Goal: Information Seeking & Learning: Learn about a topic

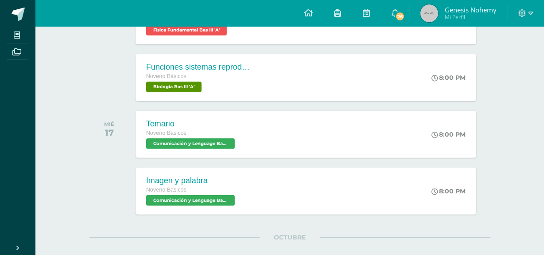
scroll to position [227, 0]
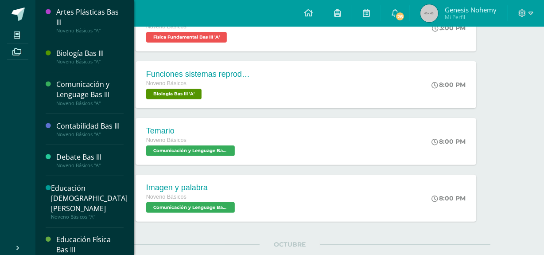
click at [72, 50] on div "Biología Bas III" at bounding box center [89, 53] width 67 height 10
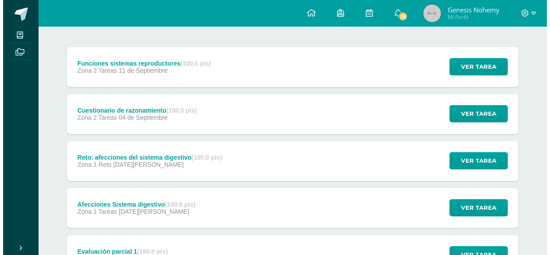
scroll to position [104, 0]
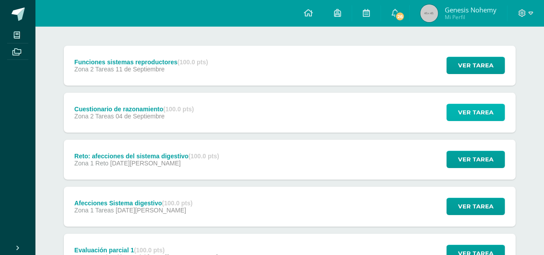
click at [476, 110] on span "Ver tarea" at bounding box center [475, 112] width 35 height 16
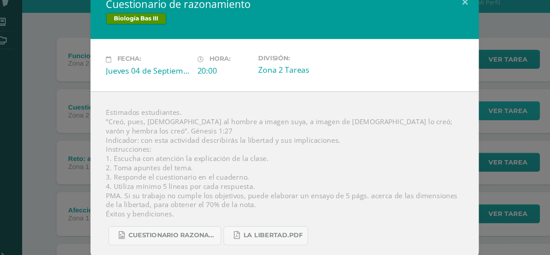
scroll to position [100, 0]
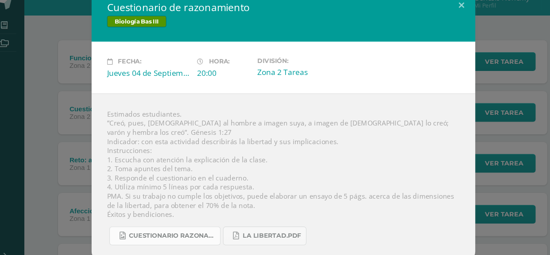
click at [164, 228] on span "Cuestionario razonamiento.jpg" at bounding box center [172, 229] width 80 height 7
click at [247, 228] on span "La libertad.pdf" at bounding box center [264, 229] width 54 height 7
click at [103, 78] on div "Fecha: [DATE] Hora: 20:00 División: Zona 2 Tareas" at bounding box center [275, 73] width 354 height 47
click at [76, 96] on div "Cuestionario de razonamiento Biología Bas III Fecha: [DATE] Hora: 20:00 Divisió…" at bounding box center [275, 127] width 543 height 251
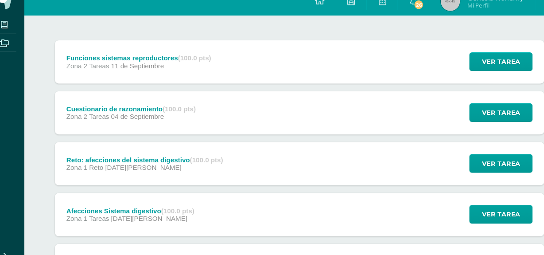
click at [194, 162] on div "Reto: afecciones del sistema digestivo (100.0 pts)" at bounding box center [146, 159] width 145 height 7
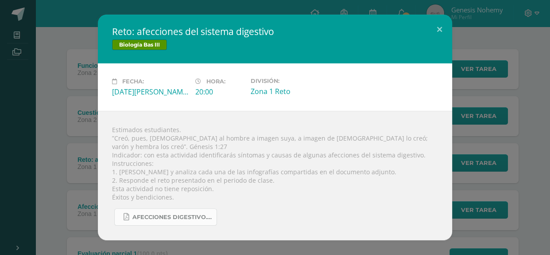
click at [161, 209] on link "Afecciones digestivo.pdf" at bounding box center [165, 216] width 103 height 17
click at [90, 95] on div "Reto: afecciones del sistema digestivo Biología Bas III Fecha: [DATE][PERSON_NA…" at bounding box center [275, 127] width 543 height 225
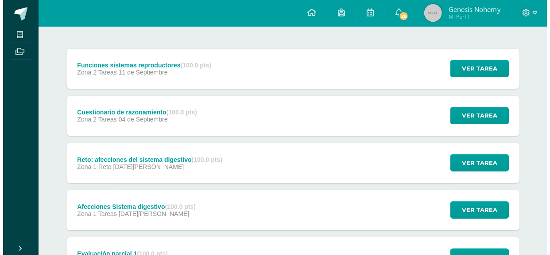
scroll to position [100, 0]
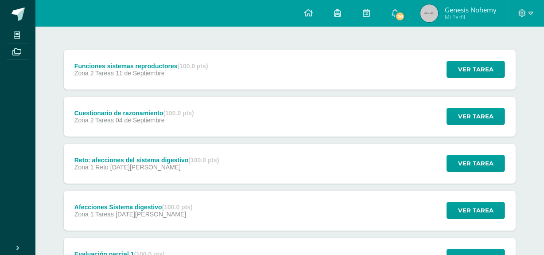
click at [426, 73] on div "Funciones sistemas reproductores (100.0 pts) Zona 2 Tareas [DATE] Ver tarea Fun…" at bounding box center [289, 70] width 451 height 40
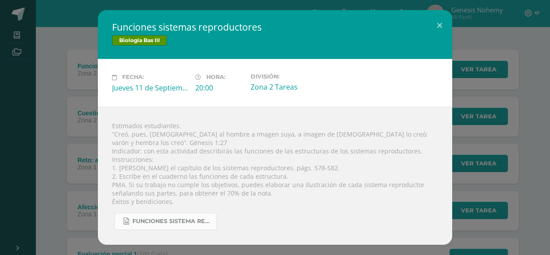
click at [160, 219] on span "Funciones sistema reproductor.jpg" at bounding box center [172, 220] width 80 height 7
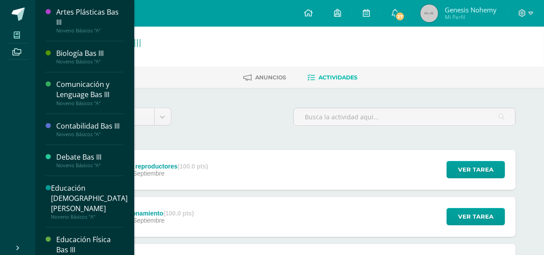
click at [17, 33] on icon at bounding box center [17, 34] width 6 height 7
